Goal: Ask a question: Seek information or help from site administrators or community

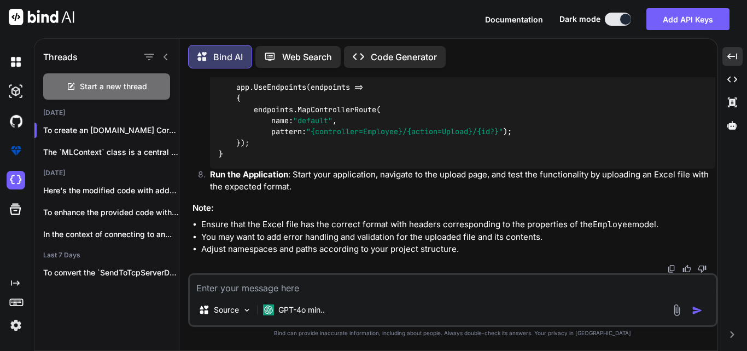
scroll to position [6266, 0]
click at [311, 288] on textarea at bounding box center [453, 285] width 526 height 20
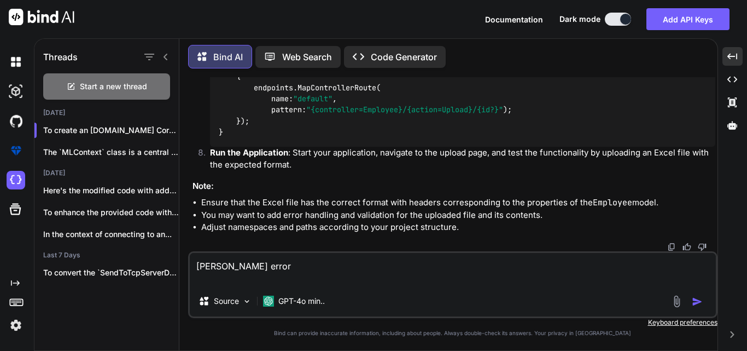
paste textarea "OfficeOpenXml.LicenseNotSetException: 'Please set the license using one of the …"
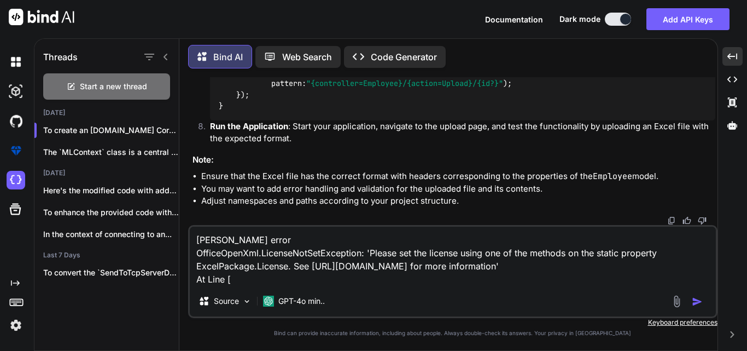
paste textarea "var worksheet = package.Workbook.Worksheets.FirstOrDefault();"
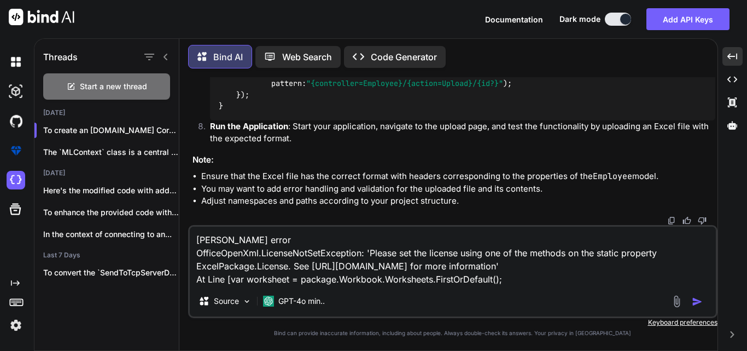
type textarea "[PERSON_NAME] error OfficeOpenXml.LicenseNotSetException: 'Please set the licen…"
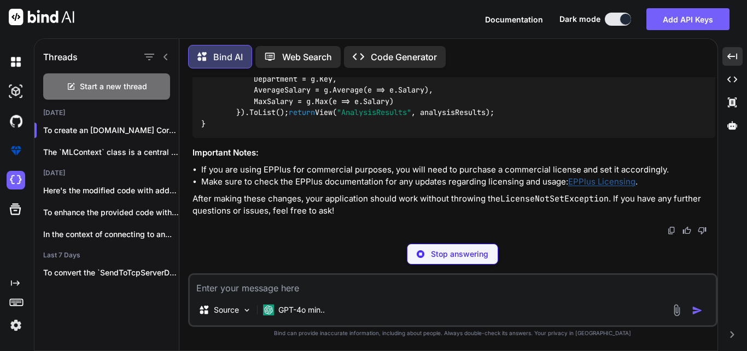
scroll to position [8561, 0]
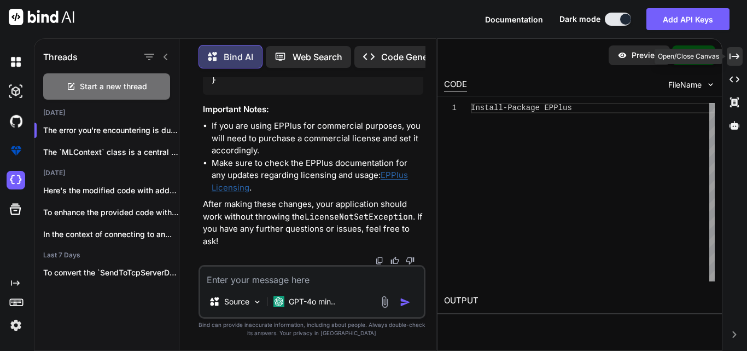
click at [733, 62] on div "Created with Pixso." at bounding box center [735, 56] width 16 height 19
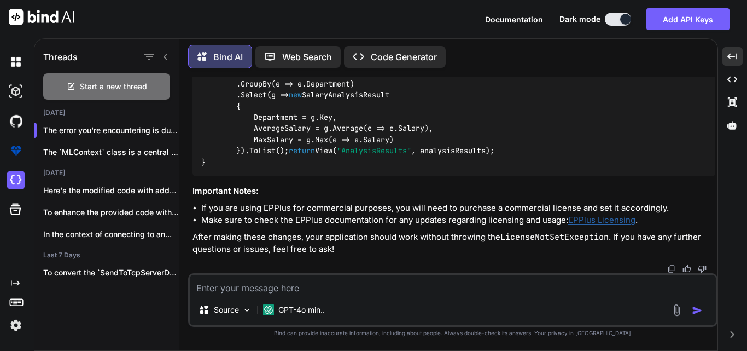
scroll to position [7194, 0]
click at [268, 293] on textarea at bounding box center [453, 285] width 526 height 20
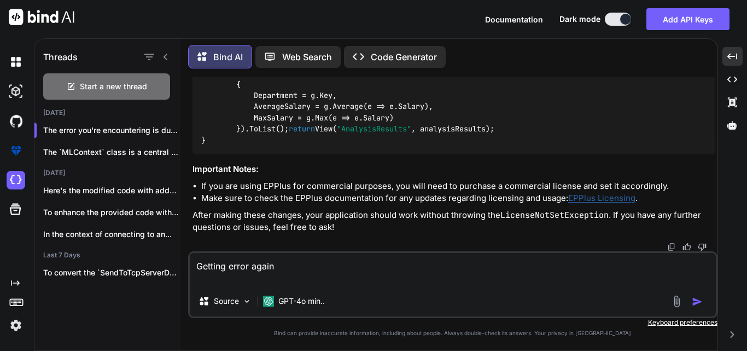
paste textarea "OfficeOpenXml.LicenseContextPropertyObsoleteException: 'Please use the static '…"
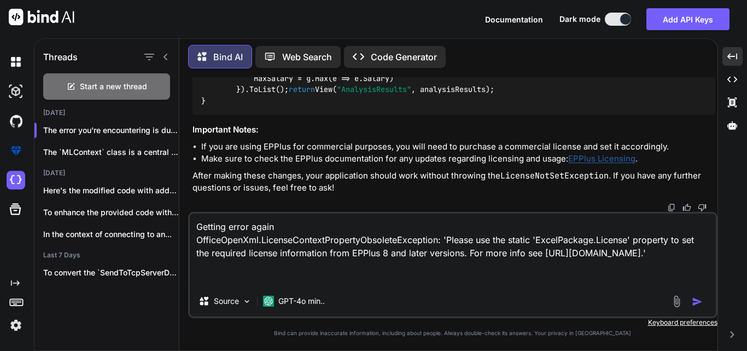
type textarea "Getting error again OfficeOpenXml.LicenseContextPropertyObsoleteException: 'Ple…"
click at [696, 304] on img "button" at bounding box center [697, 301] width 11 height 11
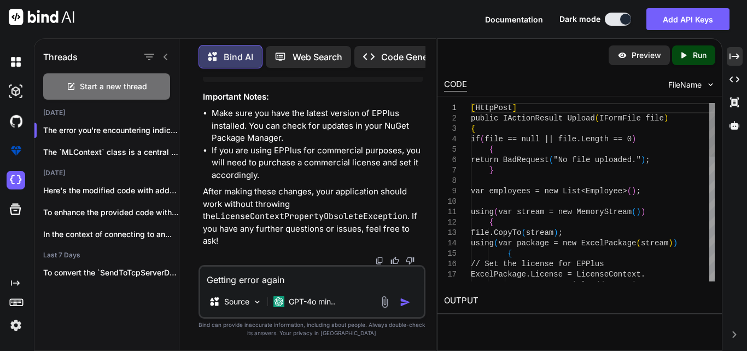
scroll to position [10459, 0]
click at [733, 56] on icon at bounding box center [735, 56] width 10 height 6
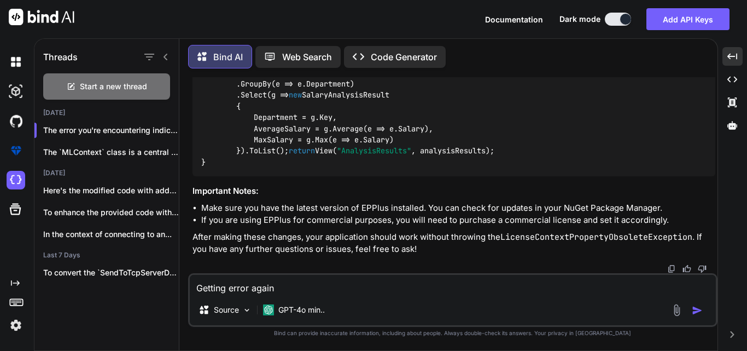
scroll to position [8268, 0]
drag, startPoint x: 257, startPoint y: 149, endPoint x: 490, endPoint y: 150, distance: 233.1
click at [490, 150] on code "[ HttpPost ] public IActionResult Upload ( IFormFile file ) { if ( file == null…" at bounding box center [538, 17] width 674 height 302
copy code "xcelPackage.License = LicenseContext.NonCommercial;"
click at [280, 154] on code "[ HttpPost ] public IActionResult Upload ( IFormFile file ) { if ( file == null…" at bounding box center [538, 17] width 674 height 302
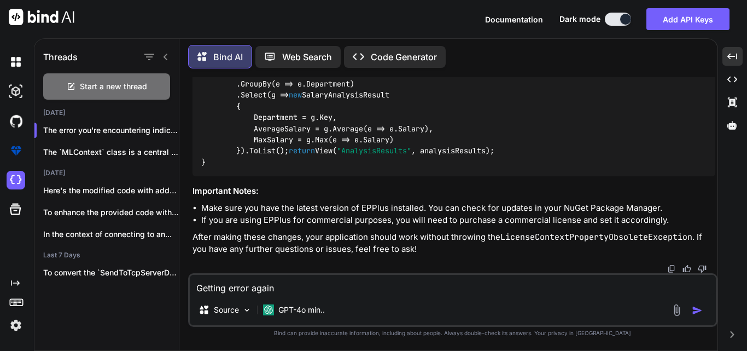
click at [253, 144] on code "[ HttpPost ] public IActionResult Upload ( IFormFile file ) { if ( file == null…" at bounding box center [538, 17] width 674 height 302
drag, startPoint x: 255, startPoint y: 150, endPoint x: 486, endPoint y: 152, distance: 230.9
click at [486, 152] on code "[ HttpPost ] public IActionResult Upload ( IFormFile file ) { if ( file == null…" at bounding box center [538, 17] width 674 height 302
copy code "ExcelPackage.License = LicenseContext.NonCommercial;"
click at [309, 152] on code "[ HttpPost ] public IActionResult Upload ( IFormFile file ) { if ( file == null…" at bounding box center [538, 17] width 674 height 302
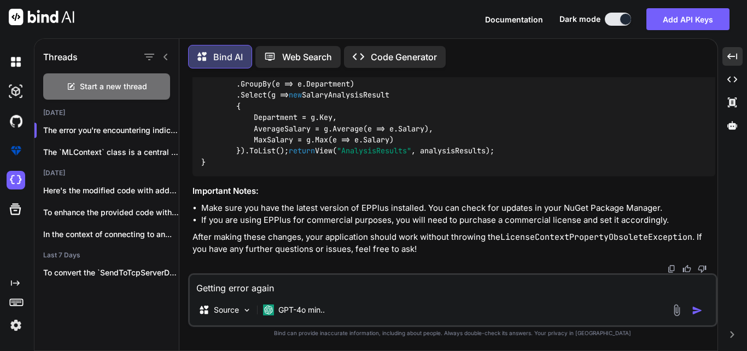
click at [244, 288] on textarea "Getting error again OfficeOpenXml.LicenseContextPropertyObsoleteException: 'Ple…" at bounding box center [453, 285] width 526 height 20
paste textarea "Property or indexer 'ExcelPackage.License' cannot be assigned to -- it is read …"
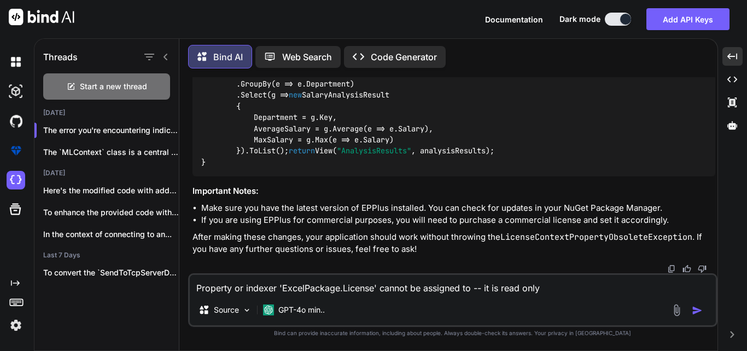
type textarea "Property or indexer 'ExcelPackage.License' cannot be assigned to -- it is read …"
click at [700, 309] on img "button" at bounding box center [697, 310] width 11 height 11
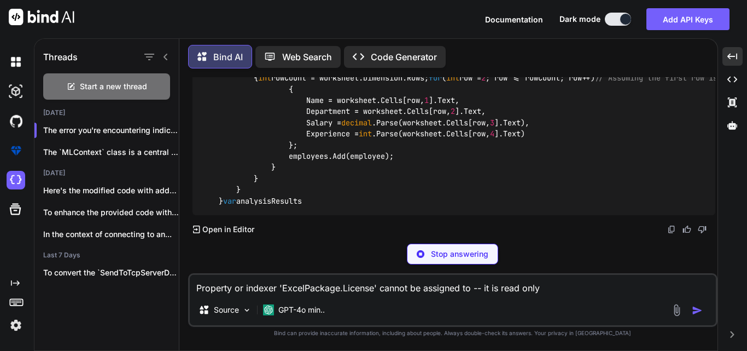
scroll to position [9098, 0]
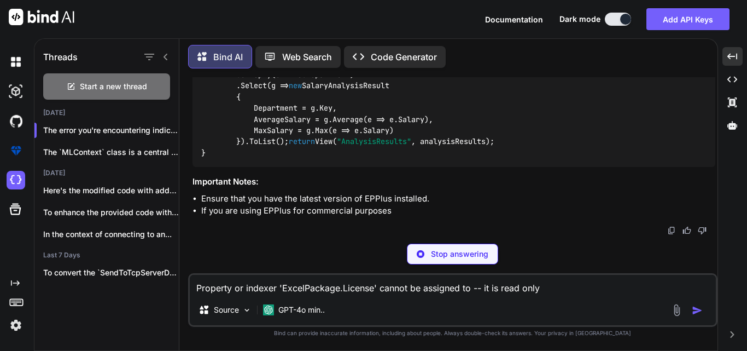
drag, startPoint x: 256, startPoint y: 165, endPoint x: 523, endPoint y: 164, distance: 267.0
click at [523, 159] on code "[ HttpPost ] public IActionResult Upload ( IFormFile file ) { if ( file == null…" at bounding box center [538, 8] width 674 height 302
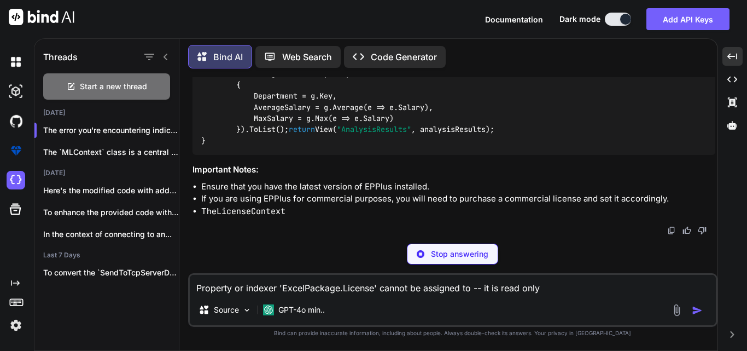
copy code "ExcelPackage.LicenseContext = LicenseContext.NonCommercial;"
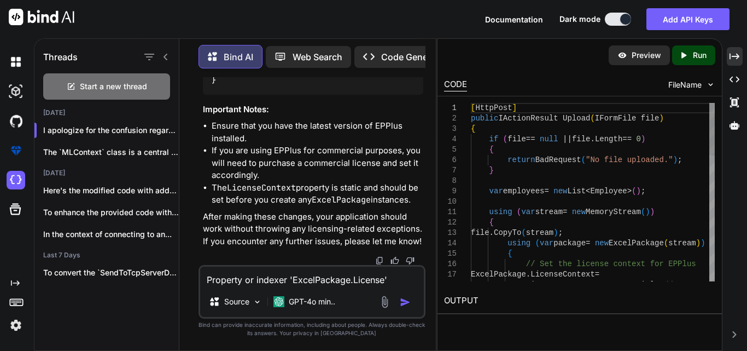
scroll to position [11245, 0]
click at [742, 49] on div "Created with Pixso." at bounding box center [735, 56] width 16 height 19
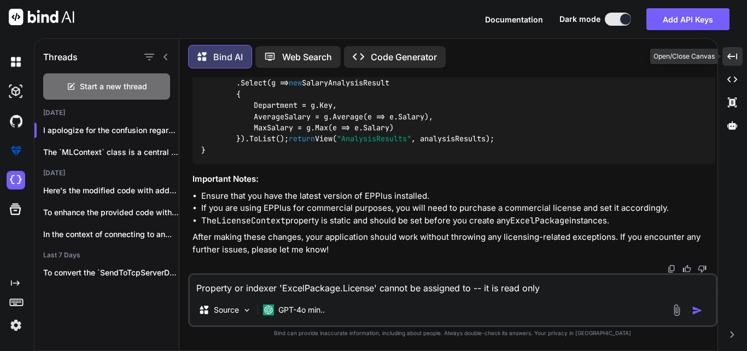
scroll to position [9098, 0]
click at [496, 165] on div "[ HttpPost ] public IActionResult Upload ( IFormFile file ) { if ( file == null…" at bounding box center [454, 5] width 523 height 319
click at [273, 293] on textarea "Property or indexer 'ExcelPackage.License' cannot be assigned to -- it is read …" at bounding box center [453, 285] width 526 height 20
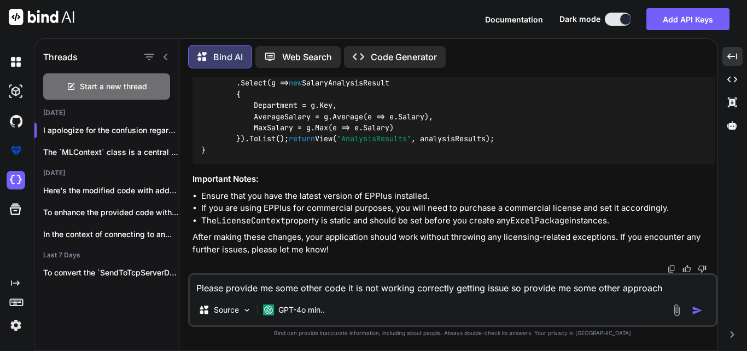
type textarea "Please provide me some other code it is not working correctly getting issue so …"
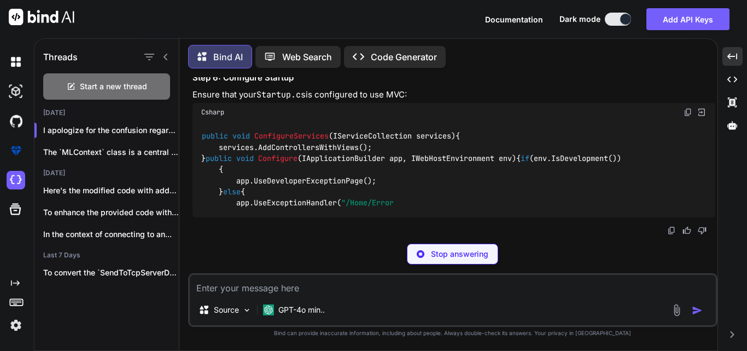
scroll to position [10957, 0]
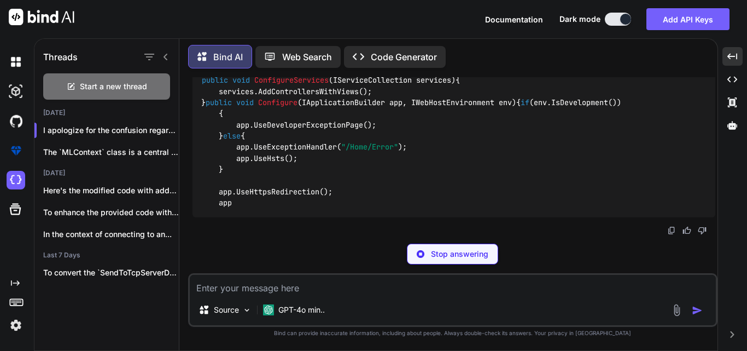
drag, startPoint x: 232, startPoint y: 169, endPoint x: 314, endPoint y: 82, distance: 118.8
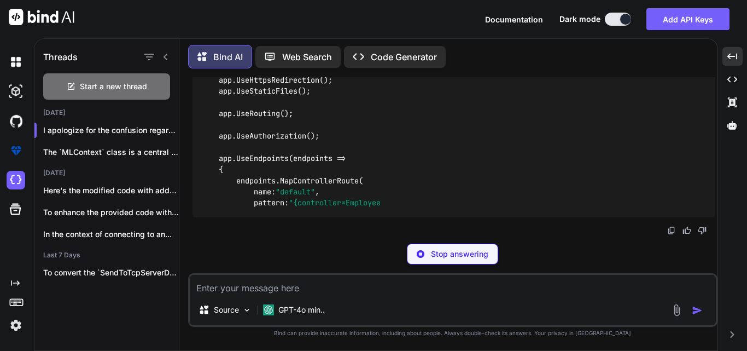
scroll to position [10793, 0]
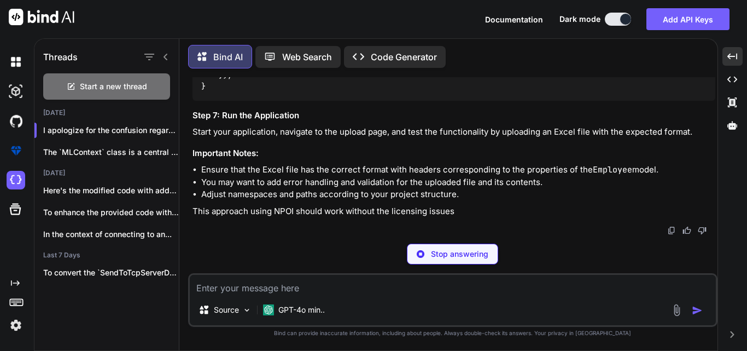
copy code "[ HttpGet ] public IActionResult Upload () { return View(); } [ HttpPost ] publ…"
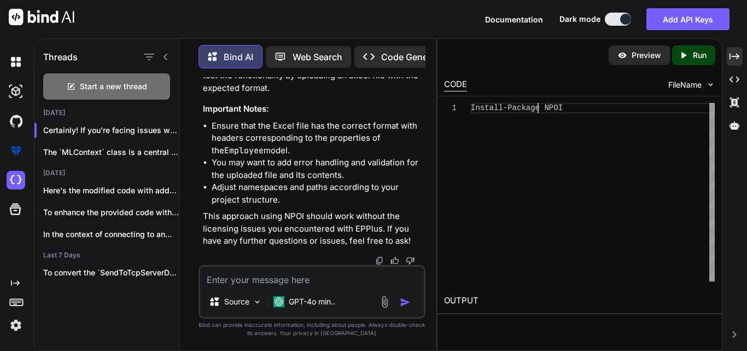
scroll to position [0, 0]
drag, startPoint x: 540, startPoint y: 109, endPoint x: 566, endPoint y: 109, distance: 25.7
click at [566, 109] on div "Install-Package NPOI" at bounding box center [593, 192] width 244 height 178
type textarea "Install-Package NPOI"
click at [740, 54] on div "Created with Pixso." at bounding box center [735, 56] width 16 height 19
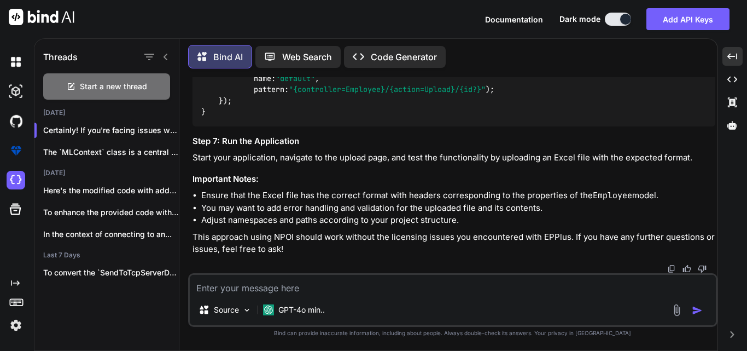
scroll to position [11778, 0]
click at [300, 291] on textarea at bounding box center [453, 285] width 526 height 20
paste textarea "System.TypeInitializationException: 'The type initializer for 'NPOI.OpenXml4Net…"
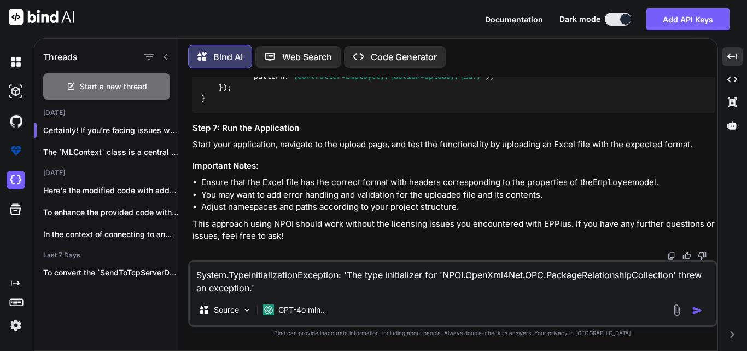
type textarea "System.TypeInitializationException: 'The type initializer for 'NPOI.OpenXml4Net…"
click at [693, 312] on img "button" at bounding box center [697, 310] width 11 height 11
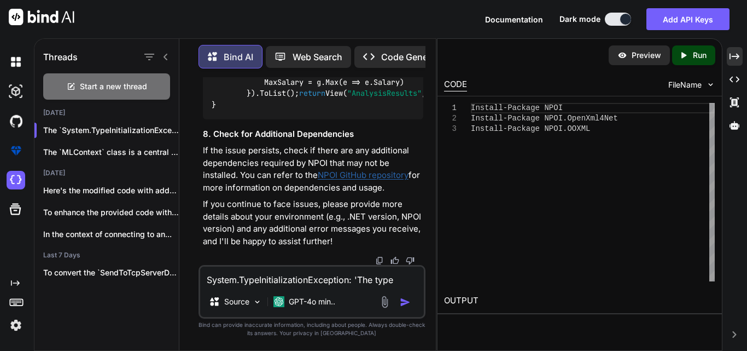
scroll to position [15310, 0]
click at [732, 56] on icon at bounding box center [735, 56] width 10 height 6
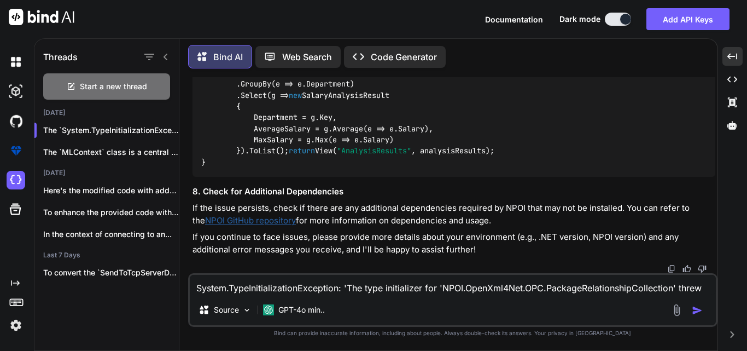
scroll to position [12682, 0]
drag, startPoint x: 574, startPoint y: 196, endPoint x: 594, endPoint y: 195, distance: 20.3
copy span ".xlsx"
